Goal: Check status: Check status

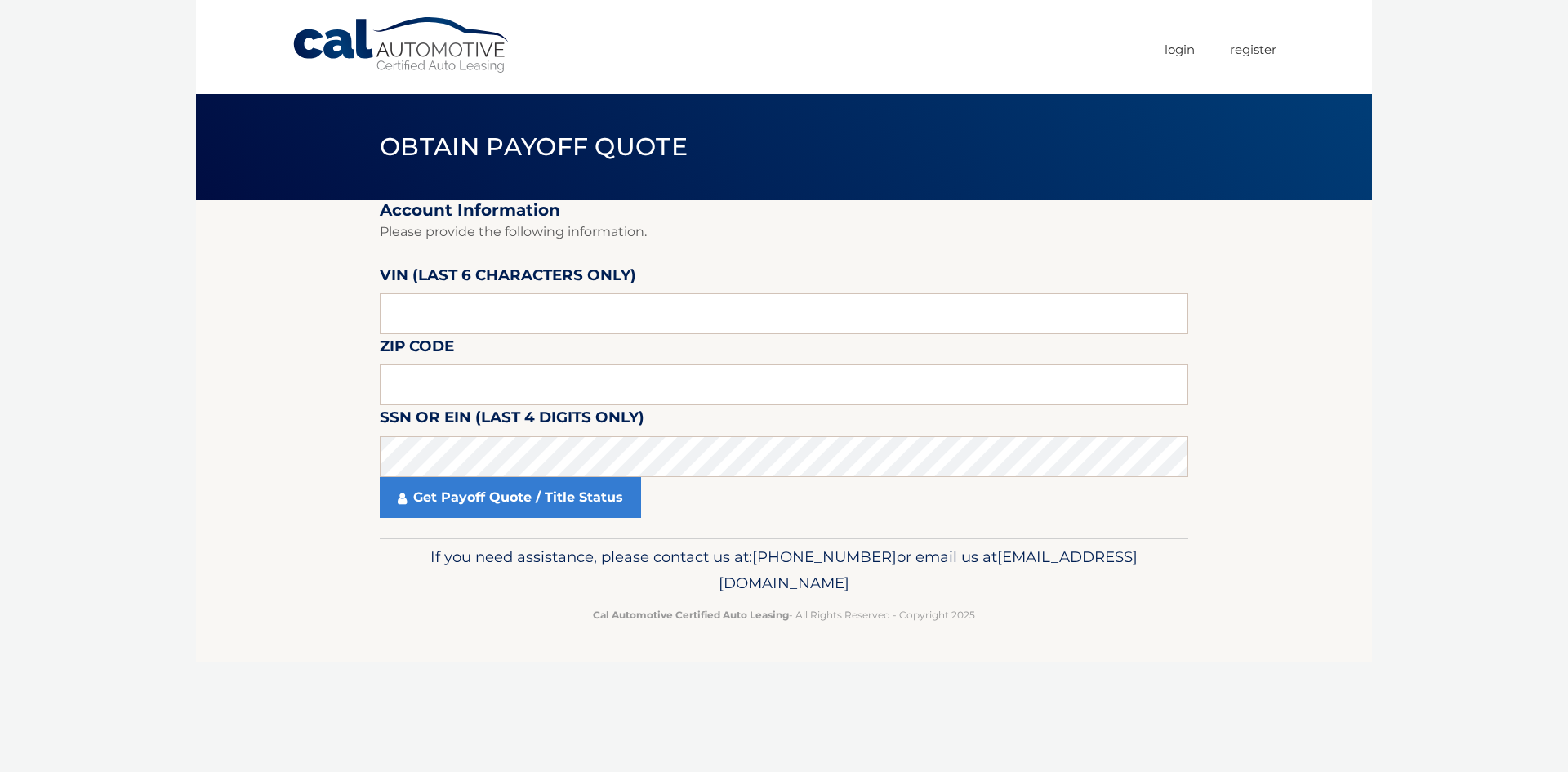
click at [443, 292] on label "VIN (last 6 characters only)" at bounding box center [508, 278] width 256 height 31
click at [450, 308] on input "text" at bounding box center [783, 314] width 808 height 41
type input "655107"
type input "08872"
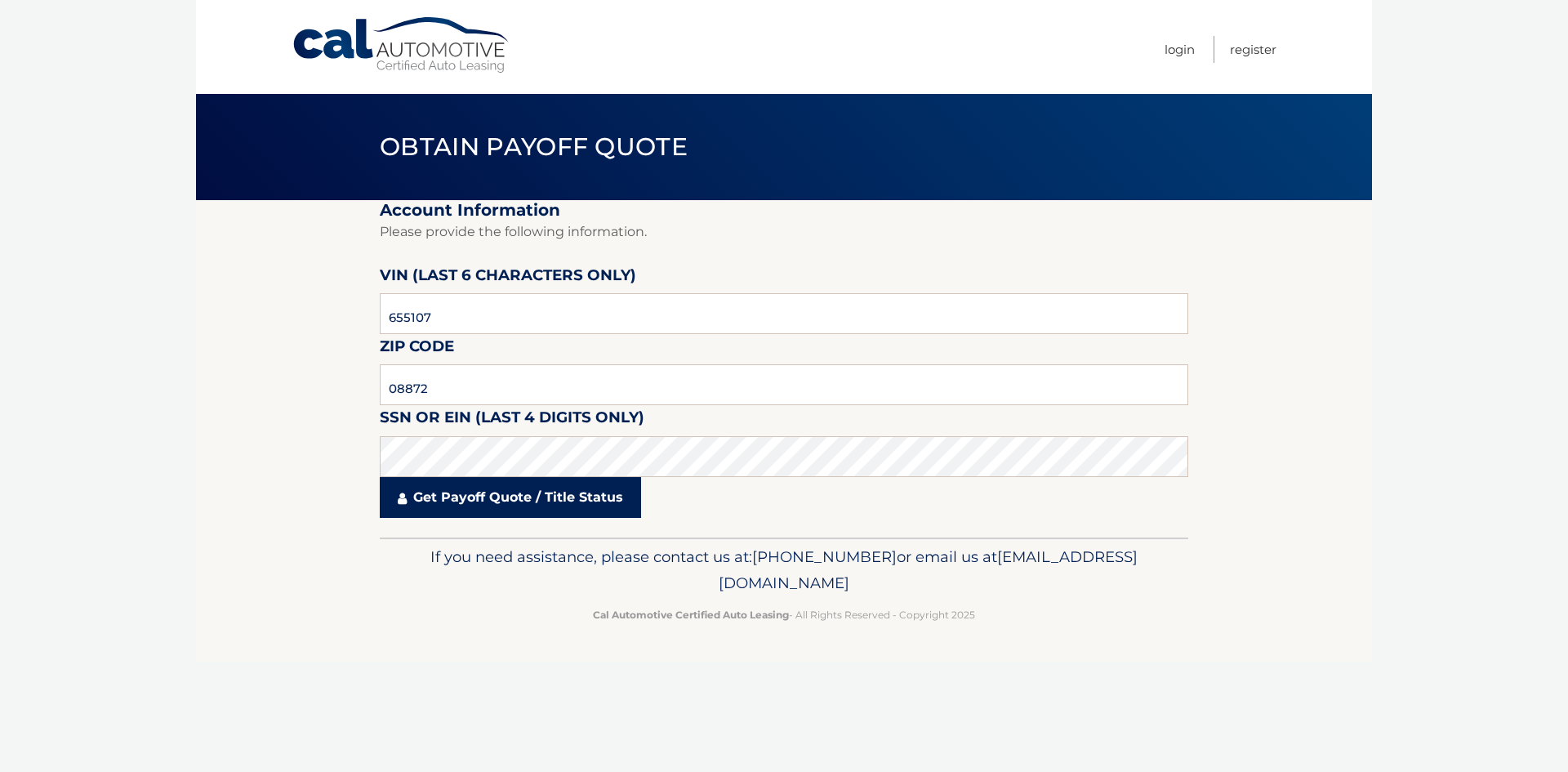
click at [472, 511] on link "Get Payoff Quote / Title Status" at bounding box center [510, 497] width 261 height 41
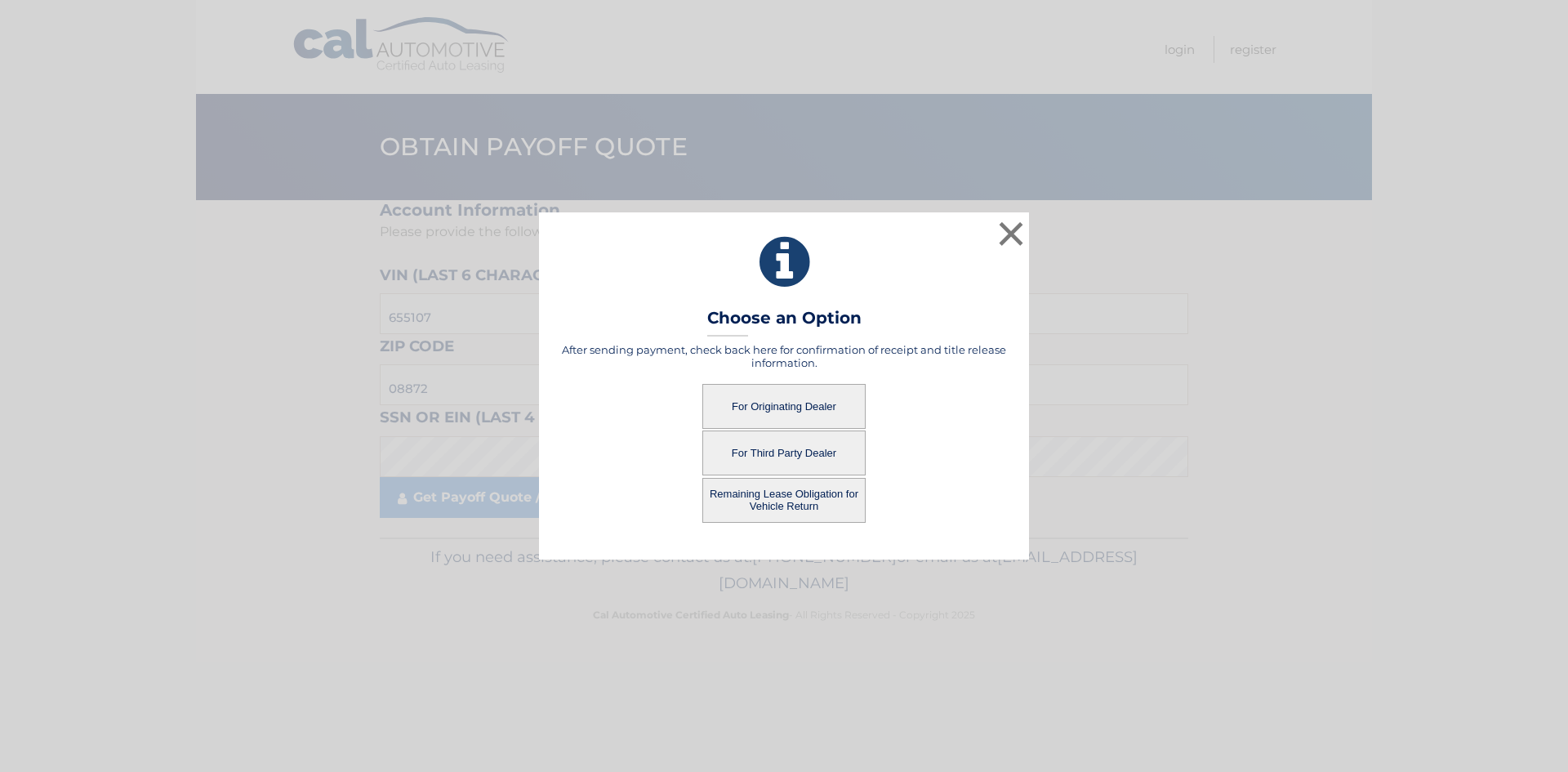
click at [790, 405] on button "For Originating Dealer" at bounding box center [783, 406] width 163 height 45
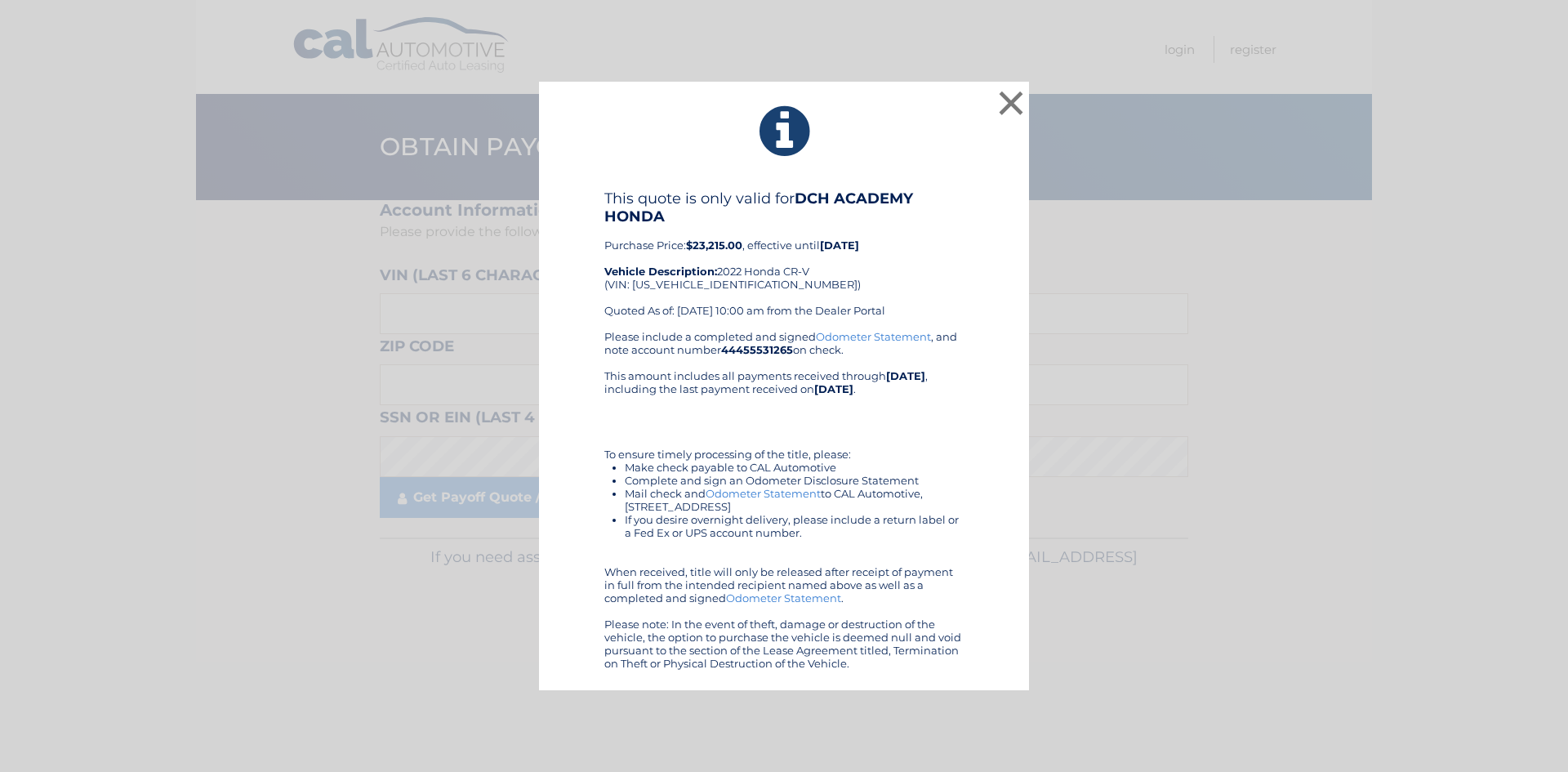
drag, startPoint x: 595, startPoint y: 198, endPoint x: 885, endPoint y: 666, distance: 550.6
click at [885, 666] on div "This quote is only valid for DCH ACADEMY HONDA Purchase Price: $23,215.00 , eff…" at bounding box center [784, 430] width 449 height 480
click at [886, 405] on div "Please include a completed and signed Odometer Statement , and note account num…" at bounding box center [784, 499] width 359 height 340
click at [718, 243] on b "$23,215.00" at bounding box center [713, 245] width 56 height 13
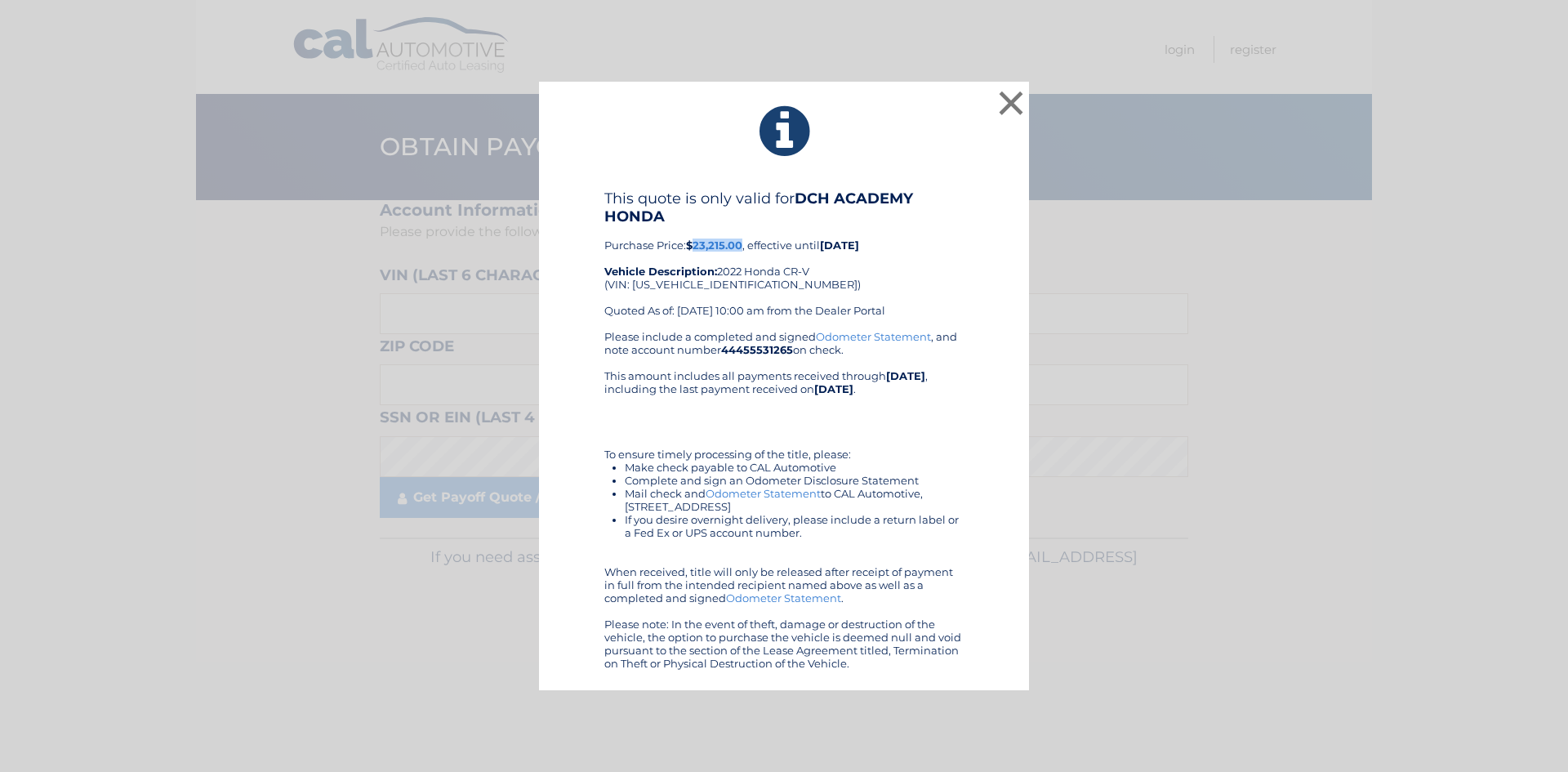
copy b "23,215.00"
click at [876, 357] on div "Please include a completed and signed Odometer Statement , and note account num…" at bounding box center [784, 499] width 359 height 340
